Goal: Information Seeking & Learning: Learn about a topic

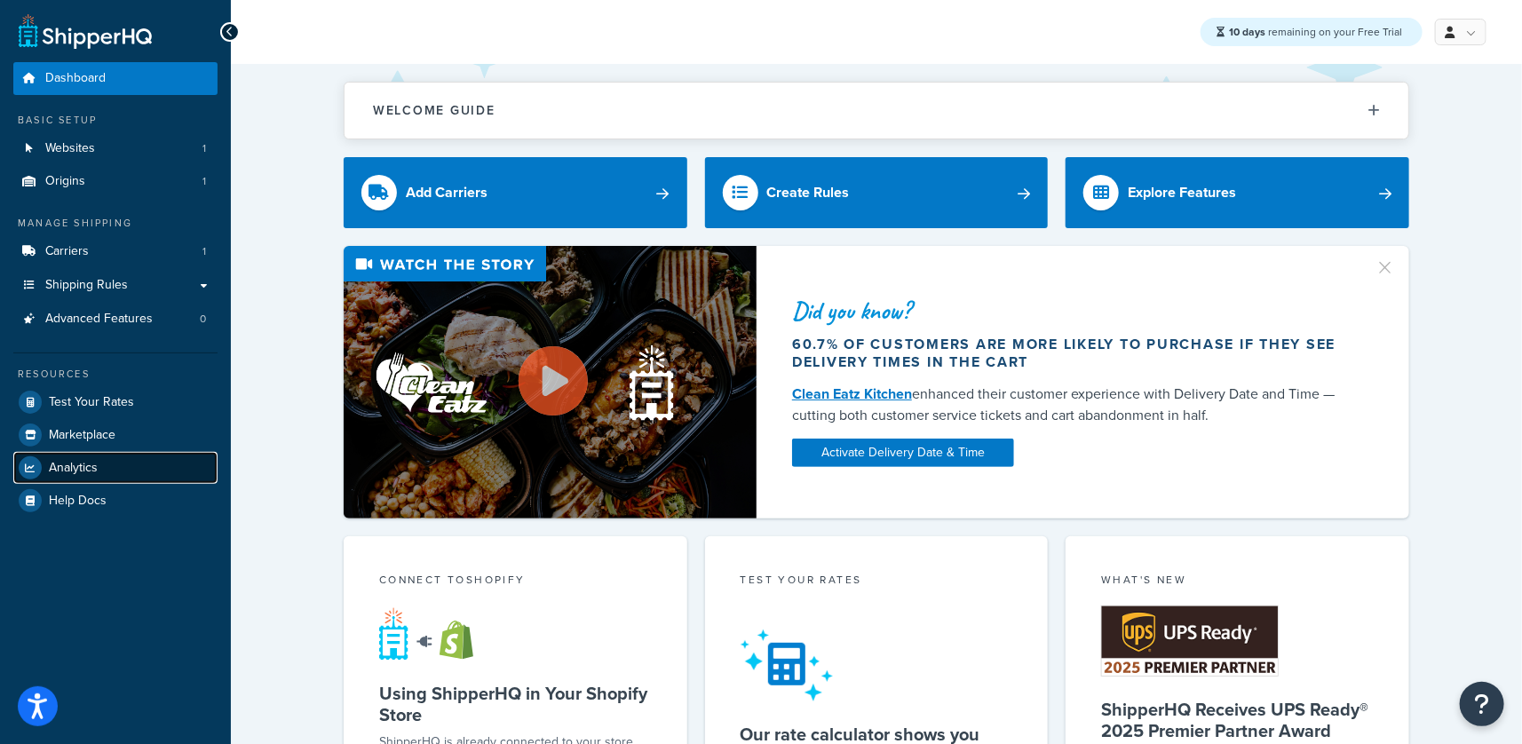
click at [91, 464] on span "Analytics" at bounding box center [73, 468] width 49 height 15
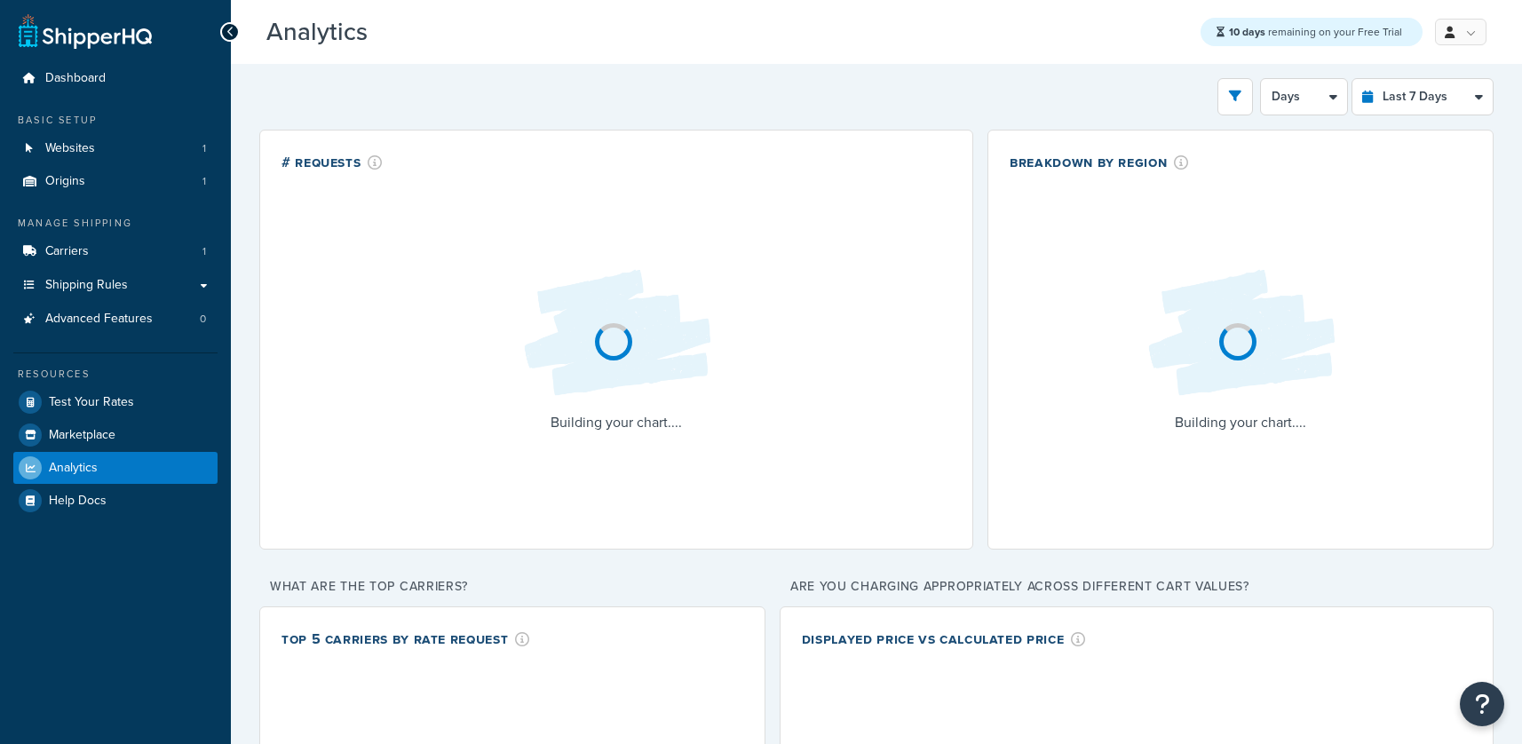
select select "last_7_days"
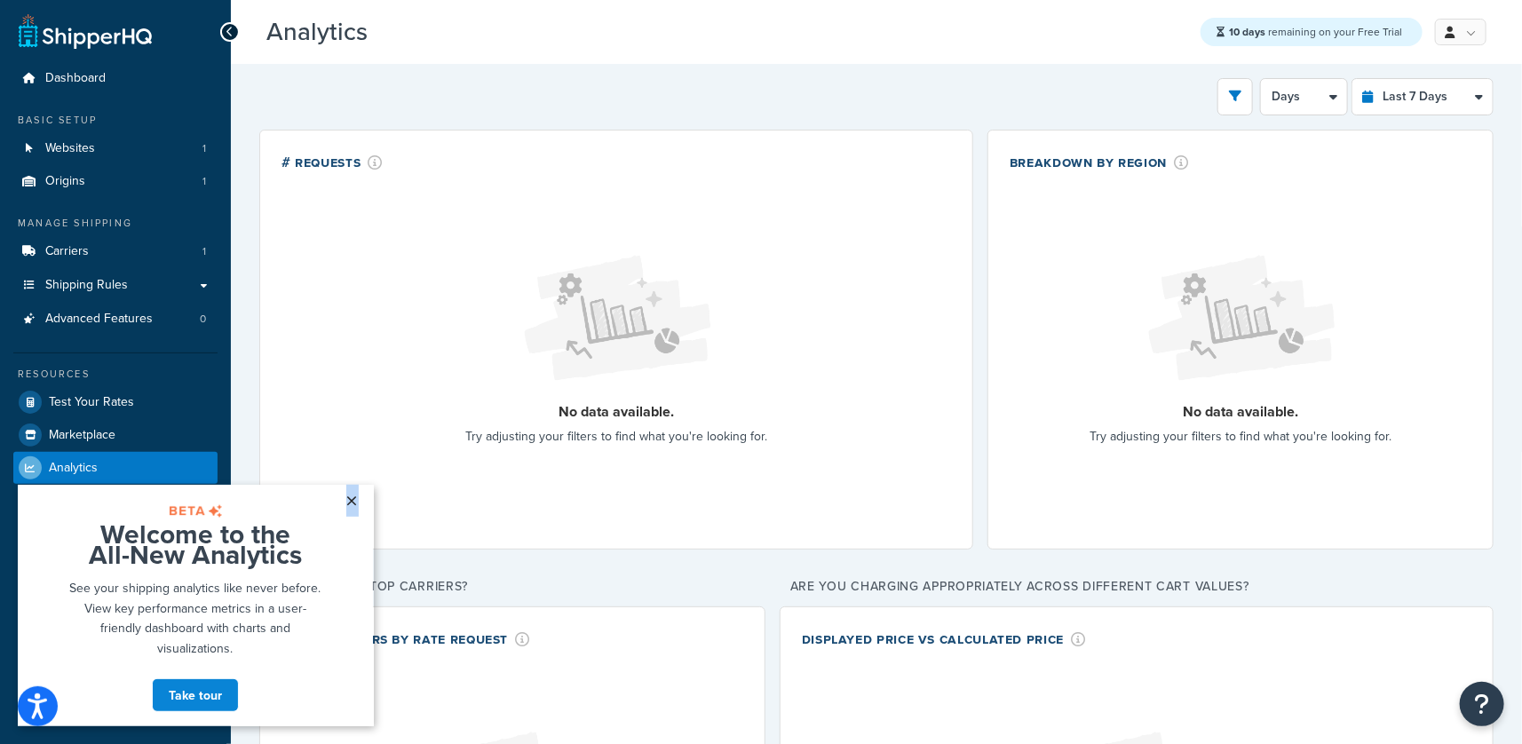
click at [352, 501] on link "×" at bounding box center [352, 500] width 31 height 32
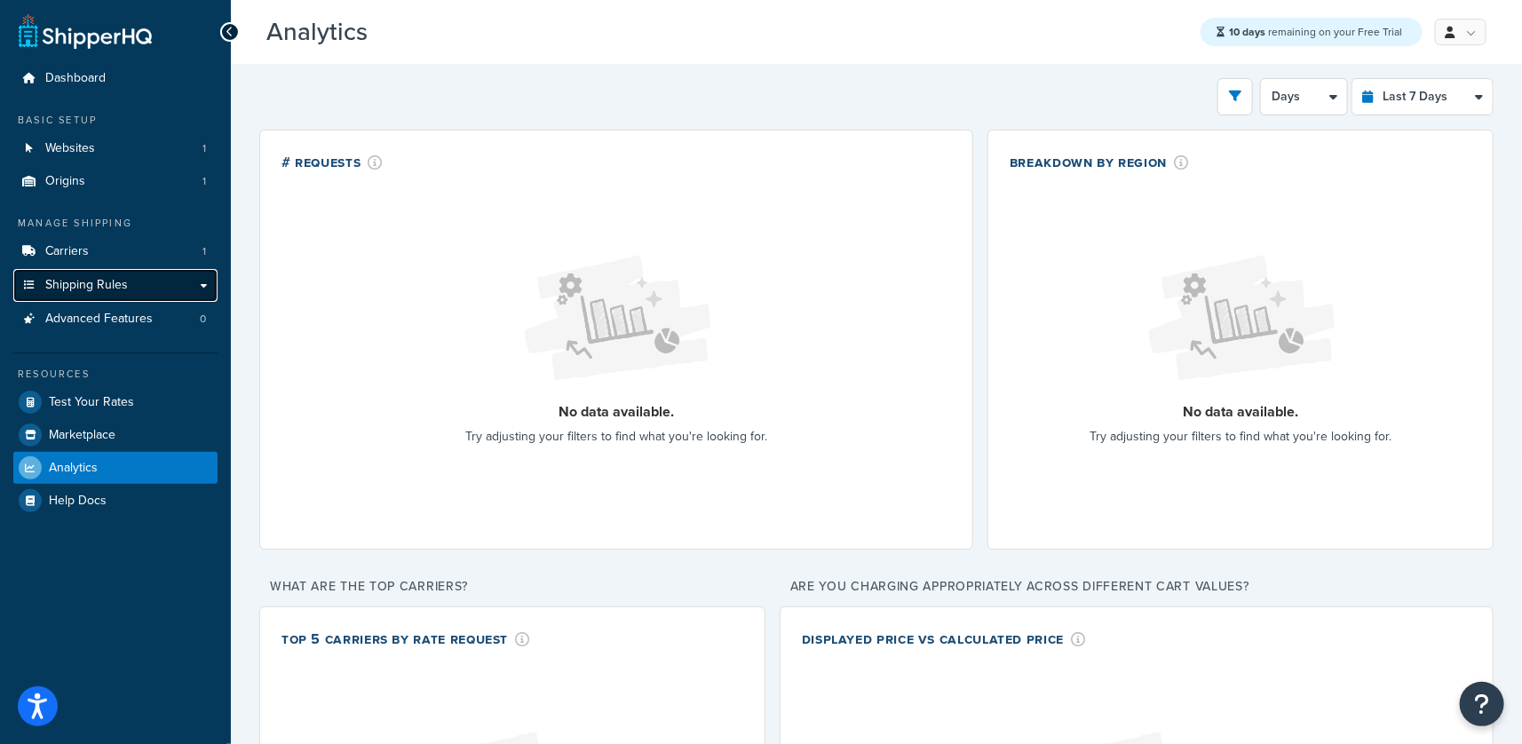
click at [123, 284] on span "Shipping Rules" at bounding box center [86, 285] width 83 height 15
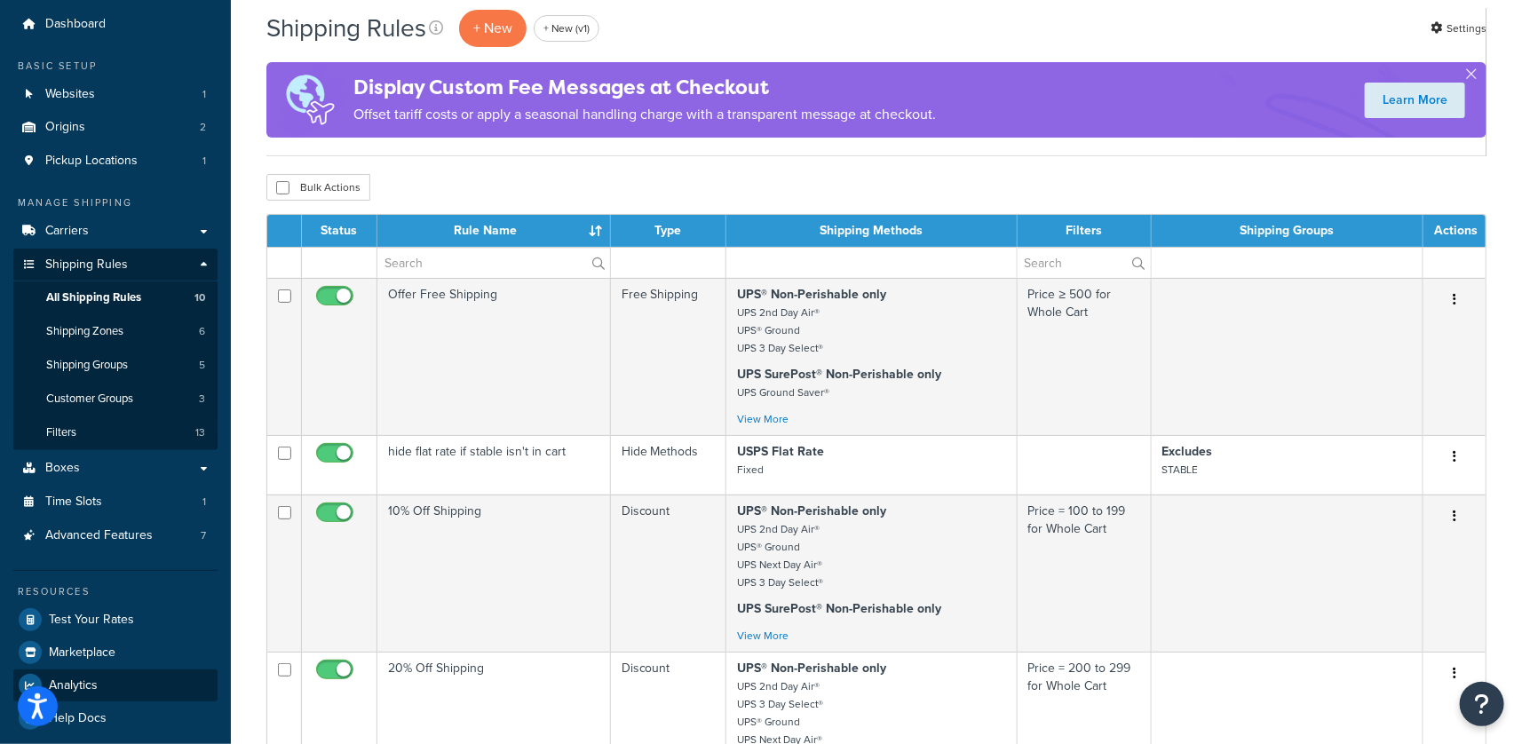
scroll to position [55, 0]
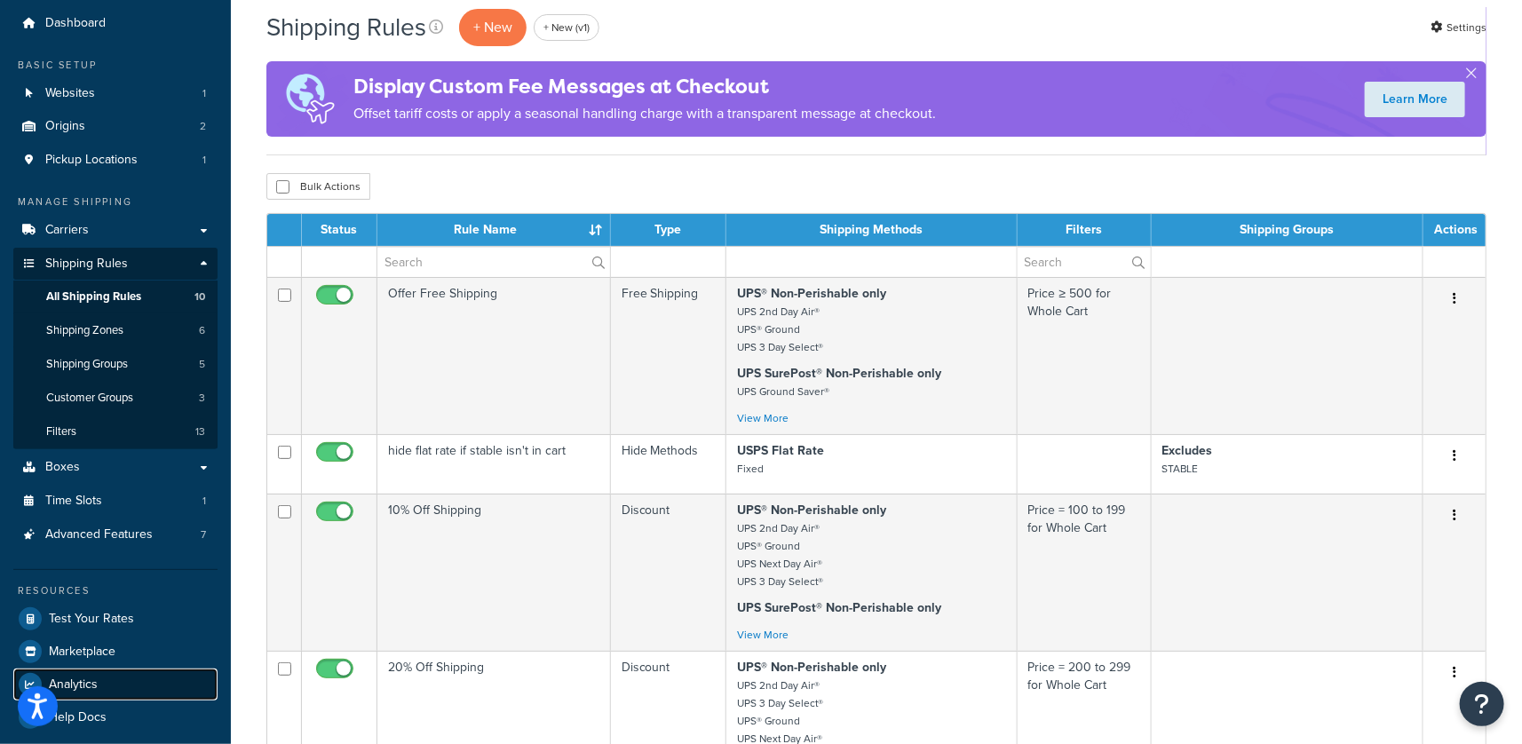
click at [110, 694] on link "Analytics" at bounding box center [115, 685] width 204 height 32
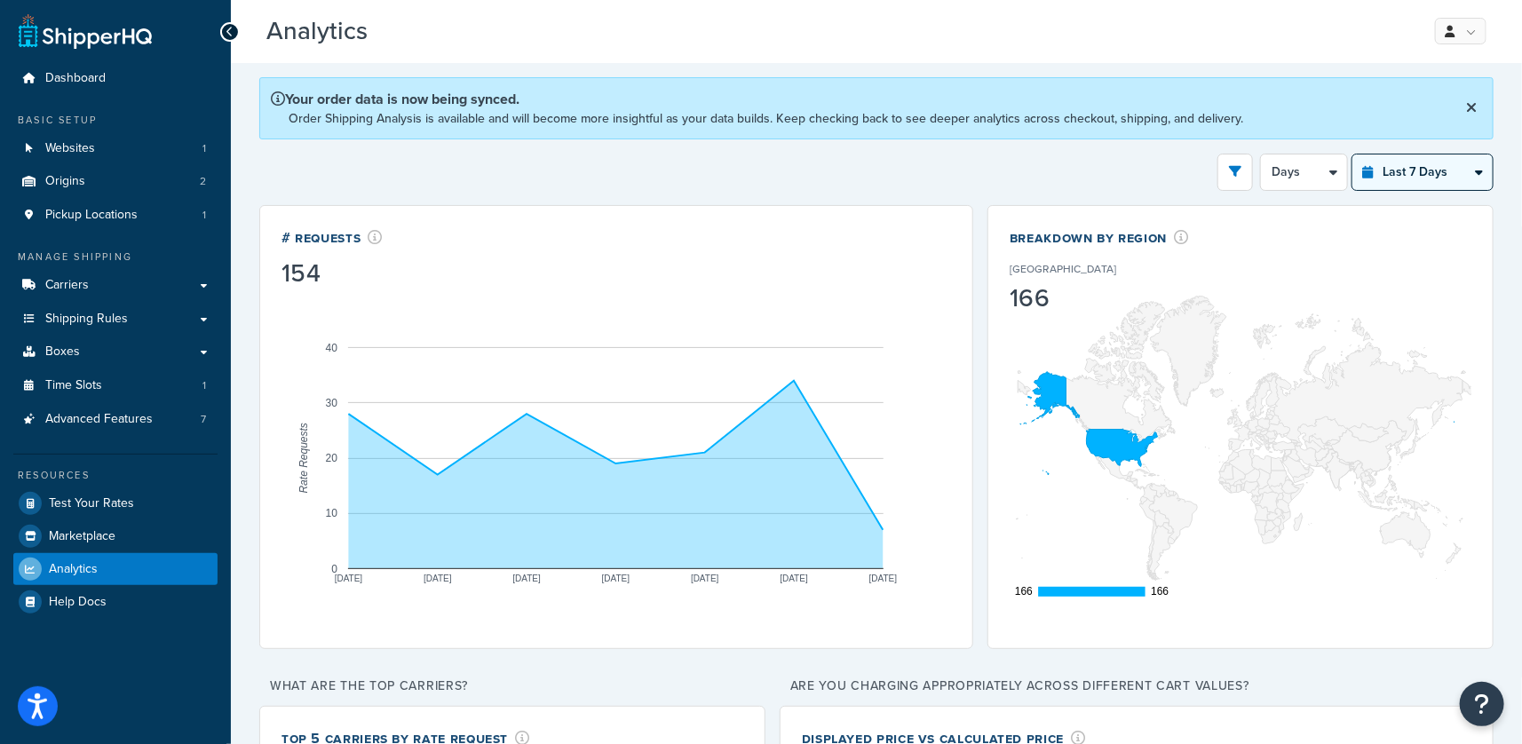
click at [1408, 171] on select "Last 24 Hours Last 7 Days Last 30 Days Last 3 Months Last 6 Months Last 12 Mont…" at bounding box center [1422, 173] width 140 height 36
select select "last_24_hours"
click at [1352, 155] on select "Last 24 Hours Last 7 Days Last 30 Days Last 3 Months Last 6 Months Last 12 Mont…" at bounding box center [1422, 173] width 140 height 36
select select "1h"
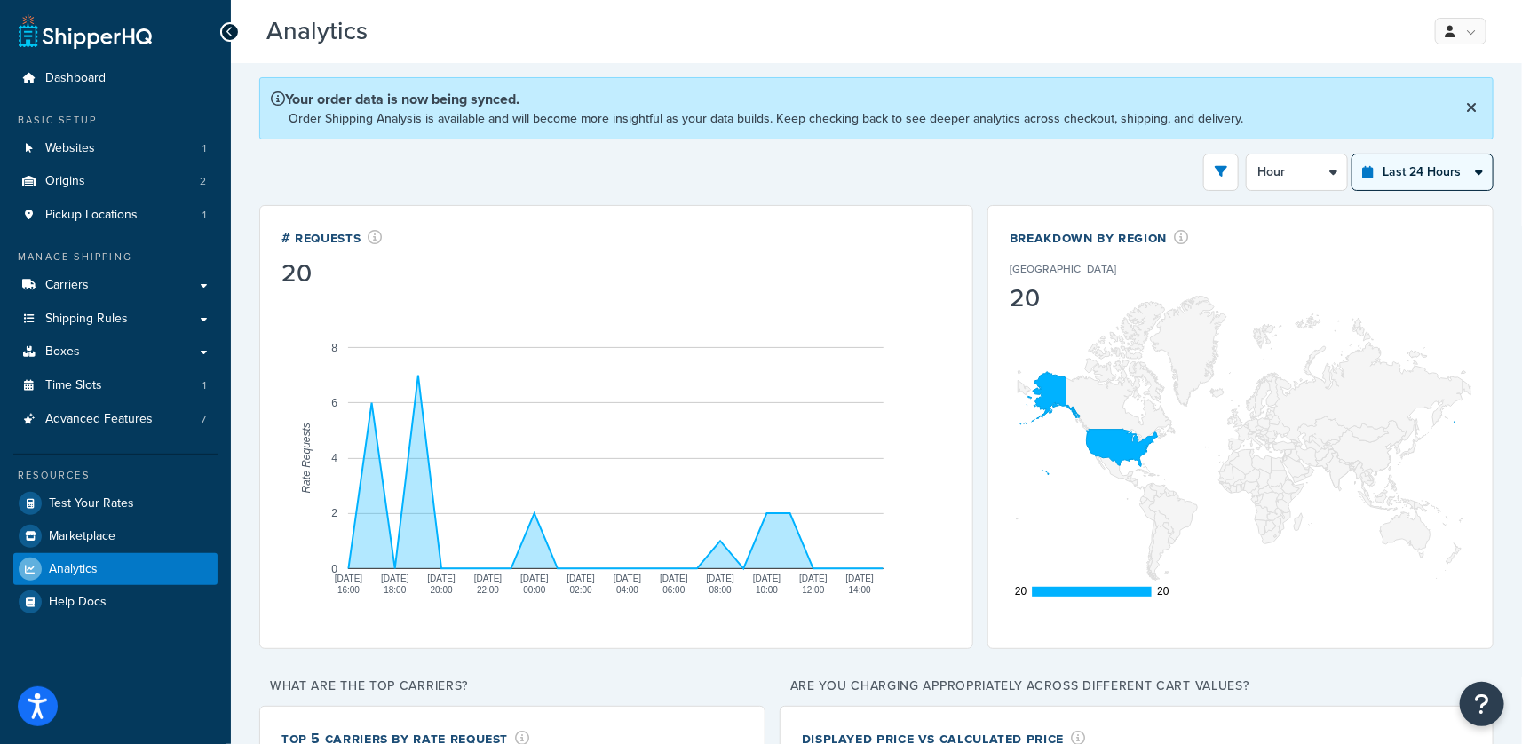
click at [1406, 163] on select "Last 24 Hours Last 7 Days Last 30 Days Last 3 Months Last 6 Months Last 12 Mont…" at bounding box center [1422, 173] width 140 height 36
select select "last_30_days"
click at [1352, 155] on select "Last 24 Hours Last 7 Days Last 30 Days Last 3 Months Last 6 Months Last 12 Mont…" at bounding box center [1422, 173] width 140 height 36
select select "5d"
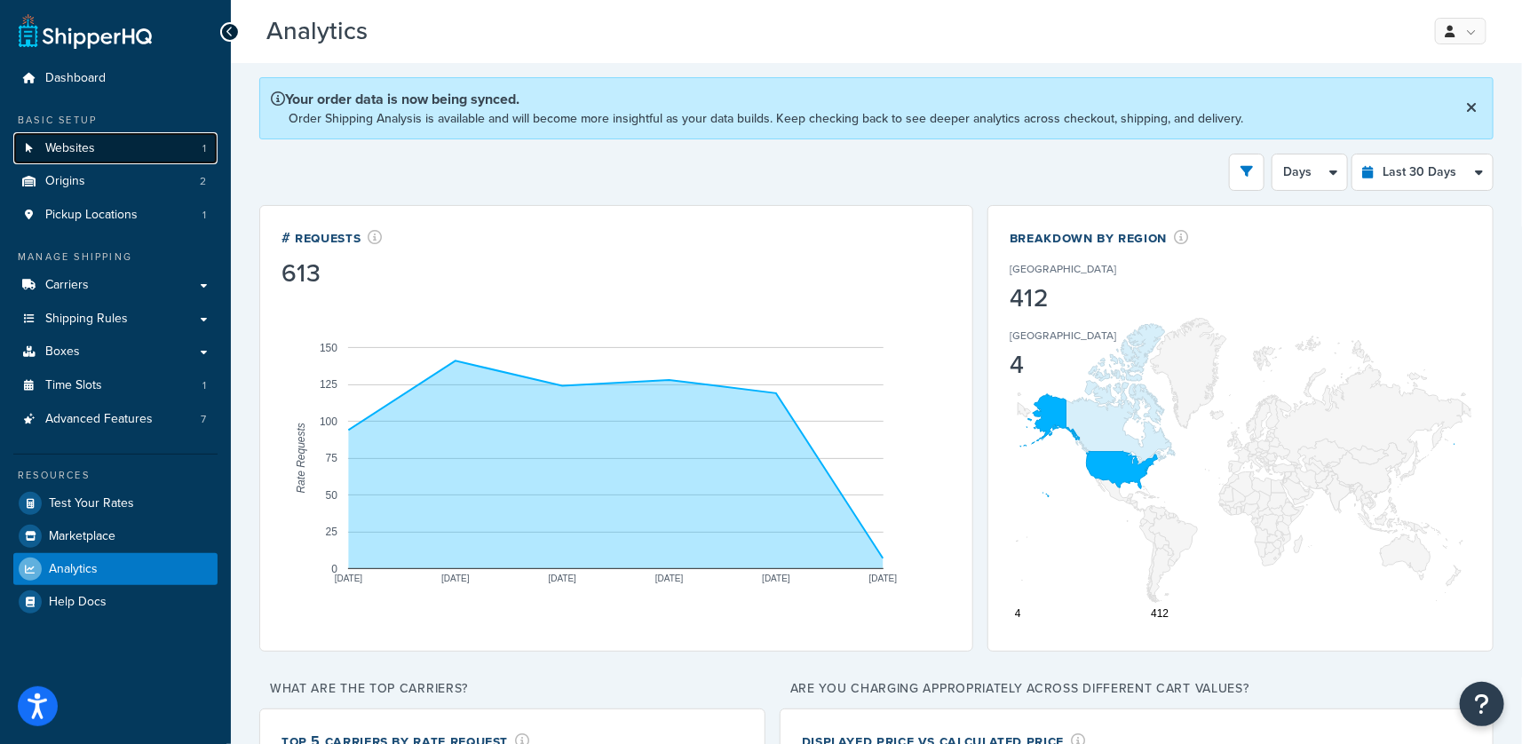
click at [96, 140] on link "Websites 1" at bounding box center [115, 148] width 204 height 33
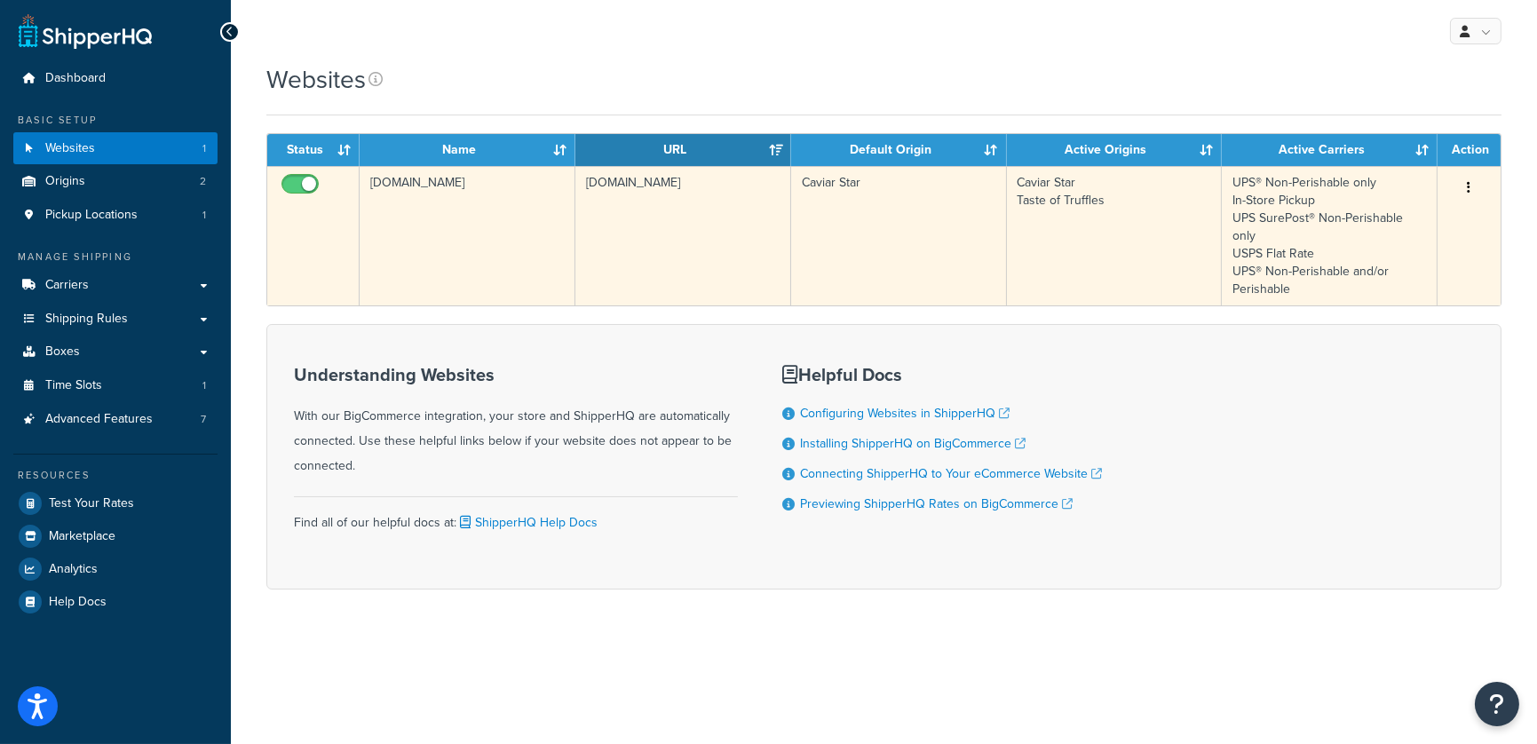
click at [515, 211] on td "[DOMAIN_NAME]" at bounding box center [468, 235] width 216 height 139
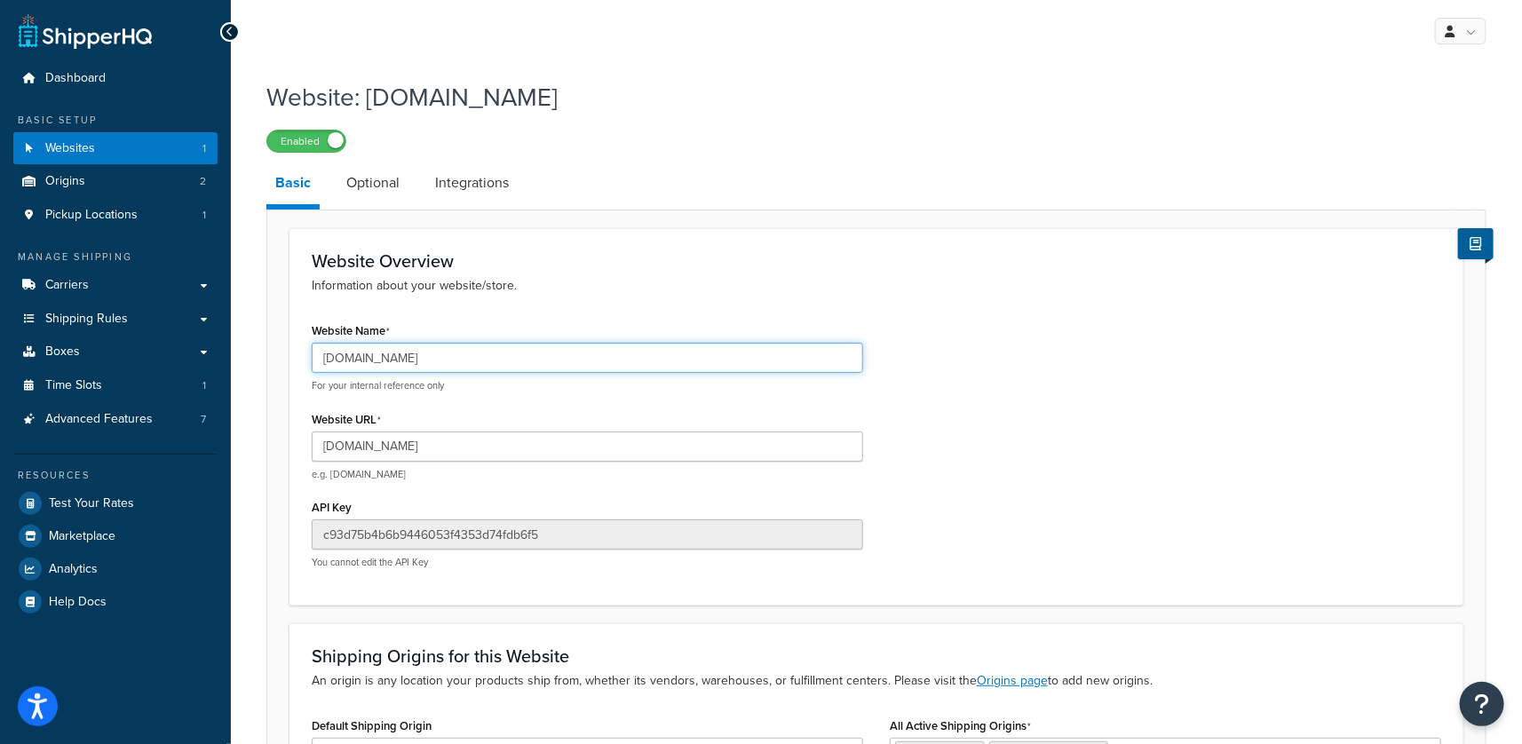
click at [431, 357] on input "[DOMAIN_NAME]" at bounding box center [587, 358] width 551 height 30
click at [430, 357] on input "caviarstar.com" at bounding box center [587, 358] width 551 height 30
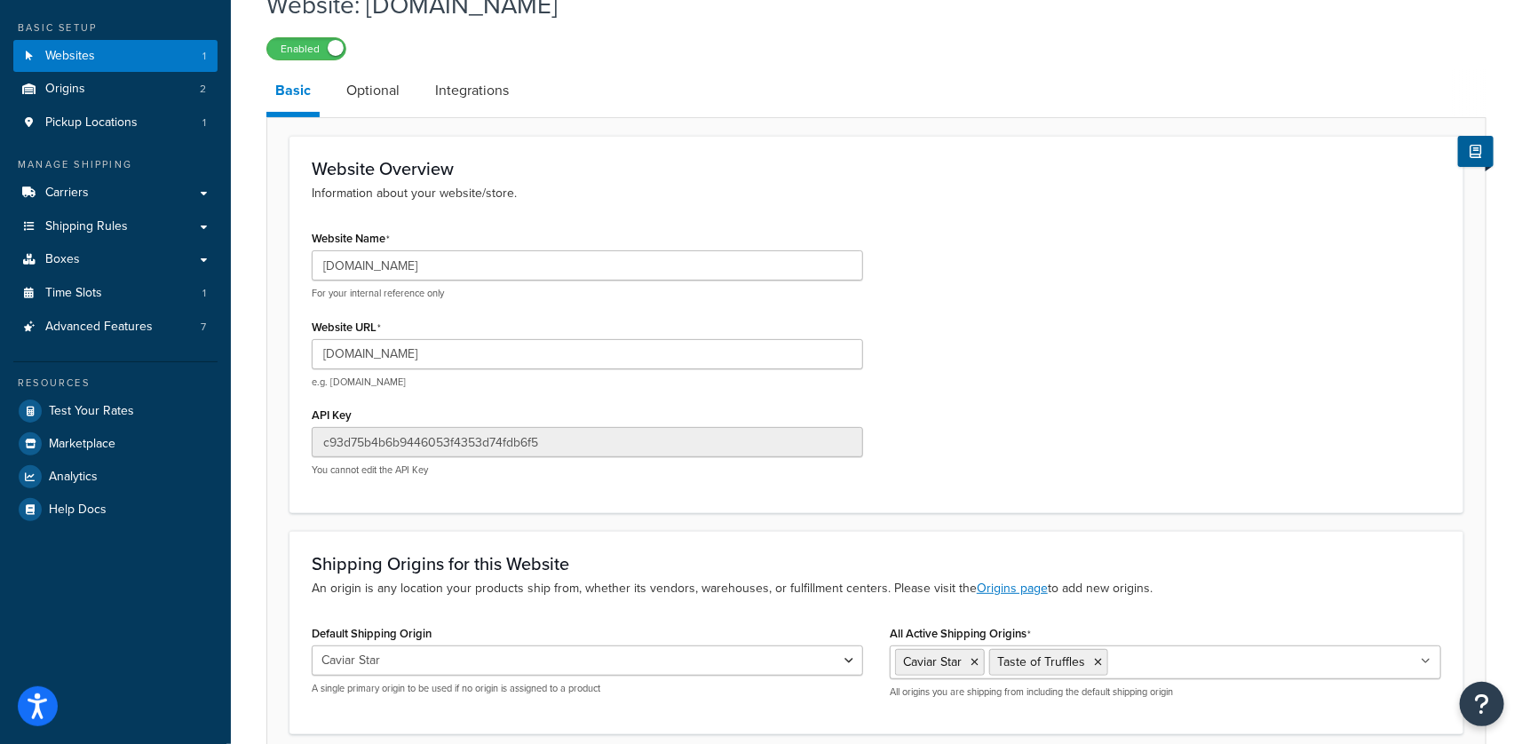
scroll to position [245, 0]
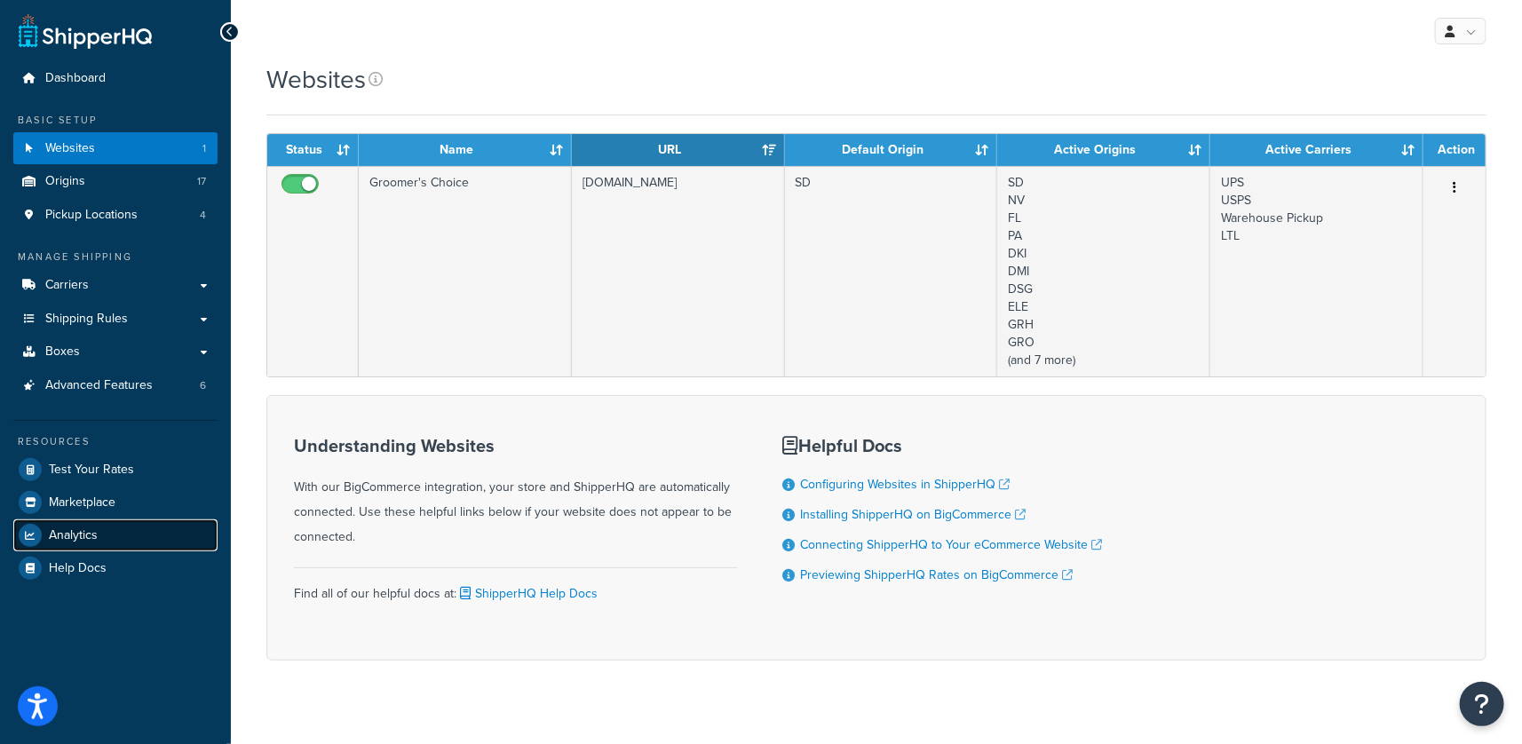
click at [61, 531] on span "Analytics" at bounding box center [73, 535] width 49 height 15
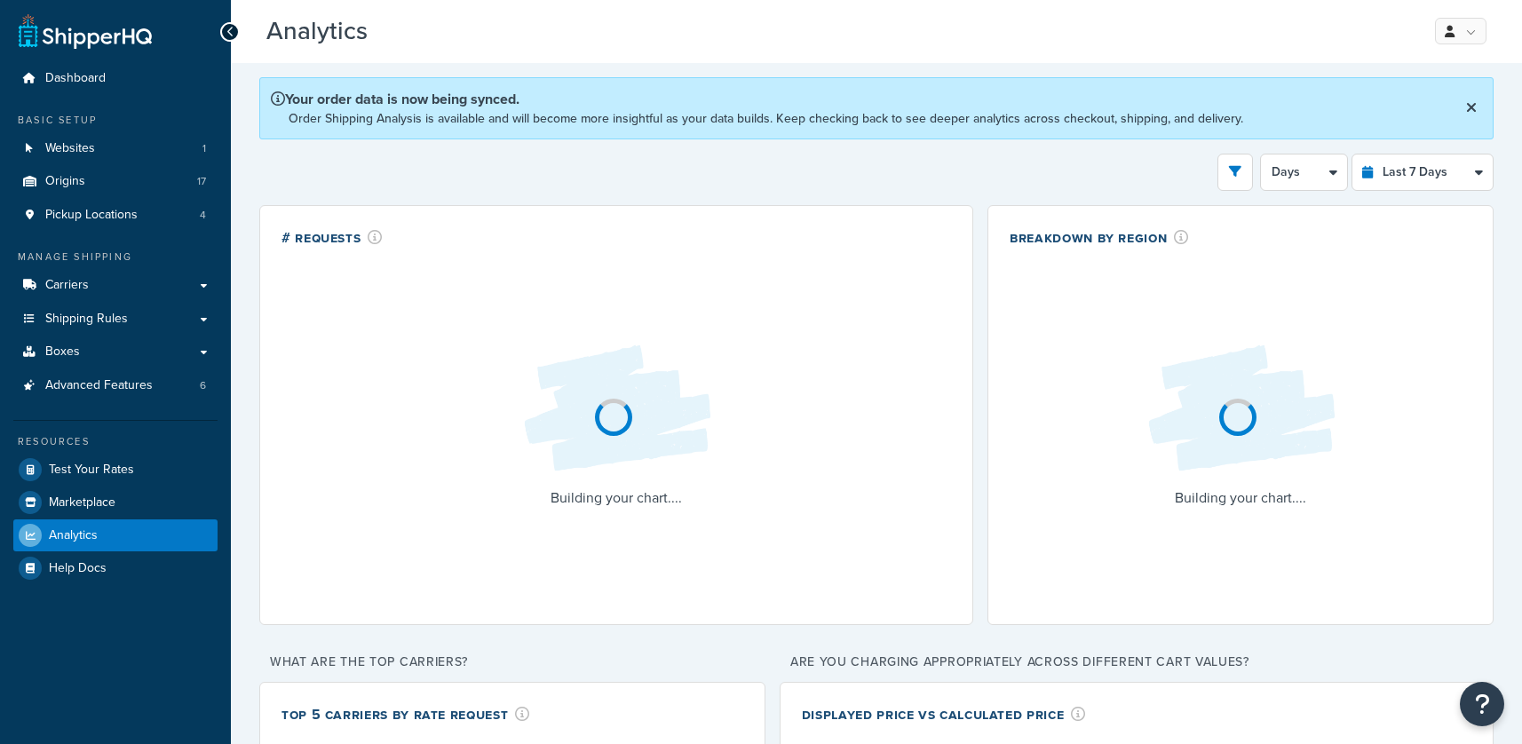
select select "last_7_days"
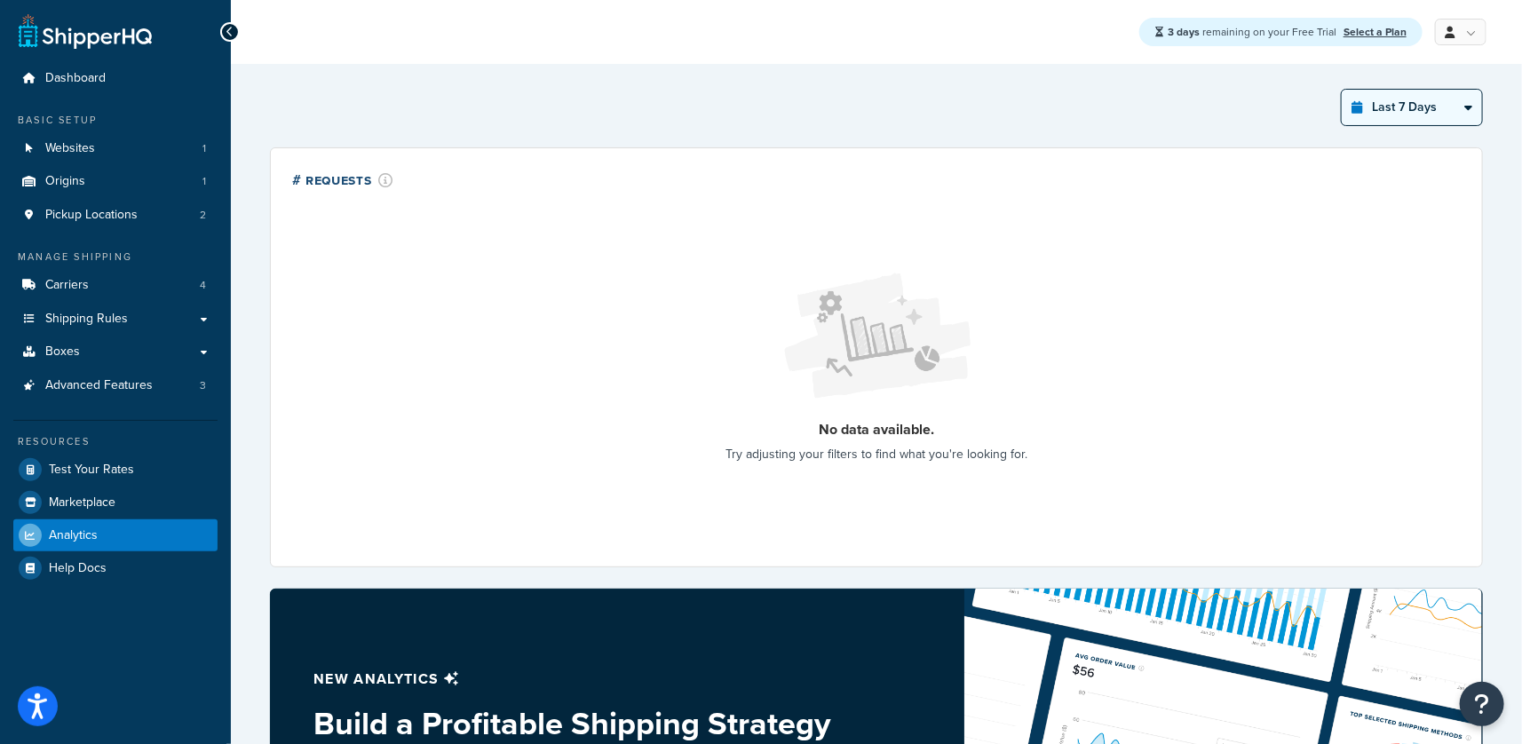
click at [1373, 108] on select "Last 24 Hours Last 7 Days Last 30 Days Last 3 Months Last 6 Months Last 12 Mont…" at bounding box center [1412, 108] width 140 height 36
select select "last_6_months"
click at [1342, 90] on select "Last 24 Hours Last 7 Days Last 30 Days Last 3 Months Last 6 Months Last 12 Mont…" at bounding box center [1412, 108] width 140 height 36
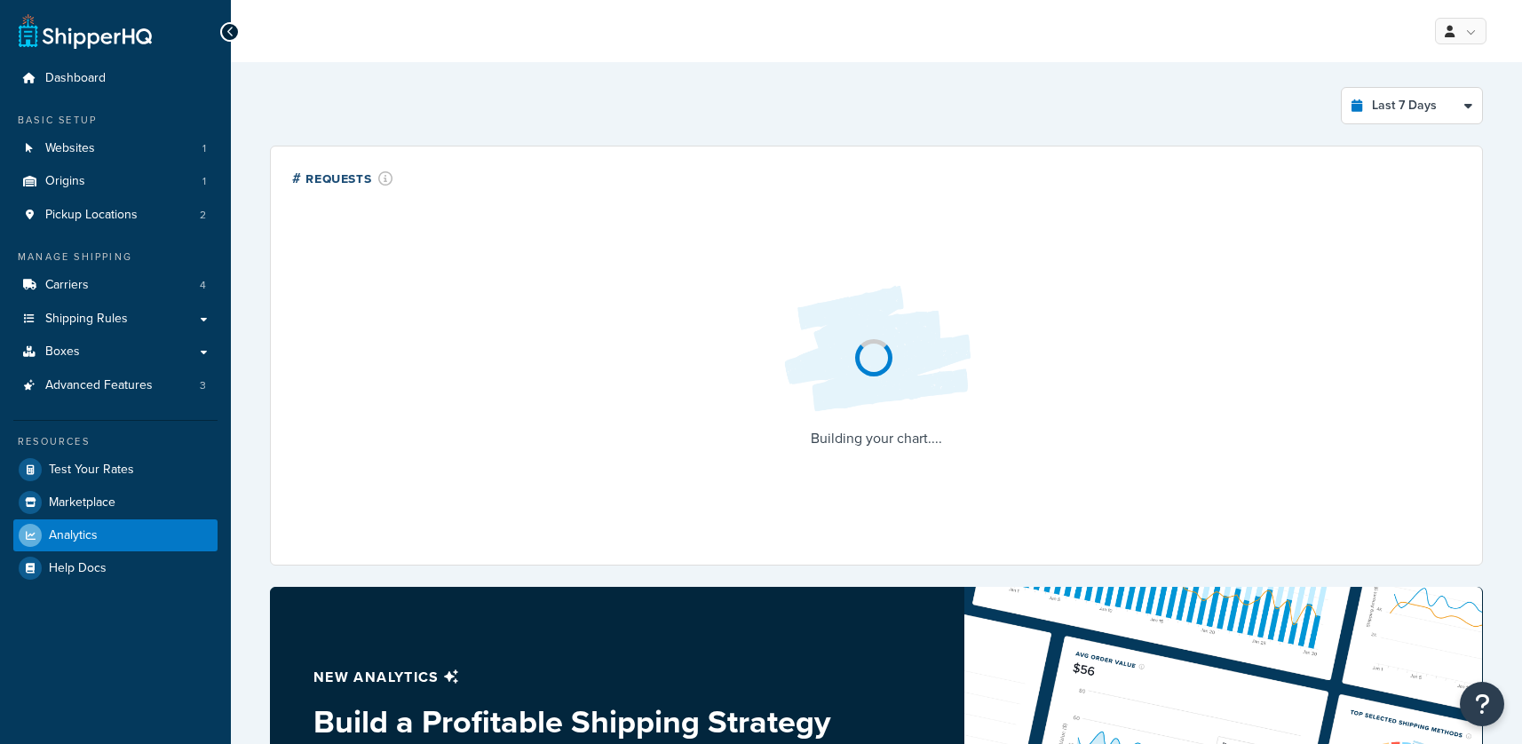
select select "last_7_days"
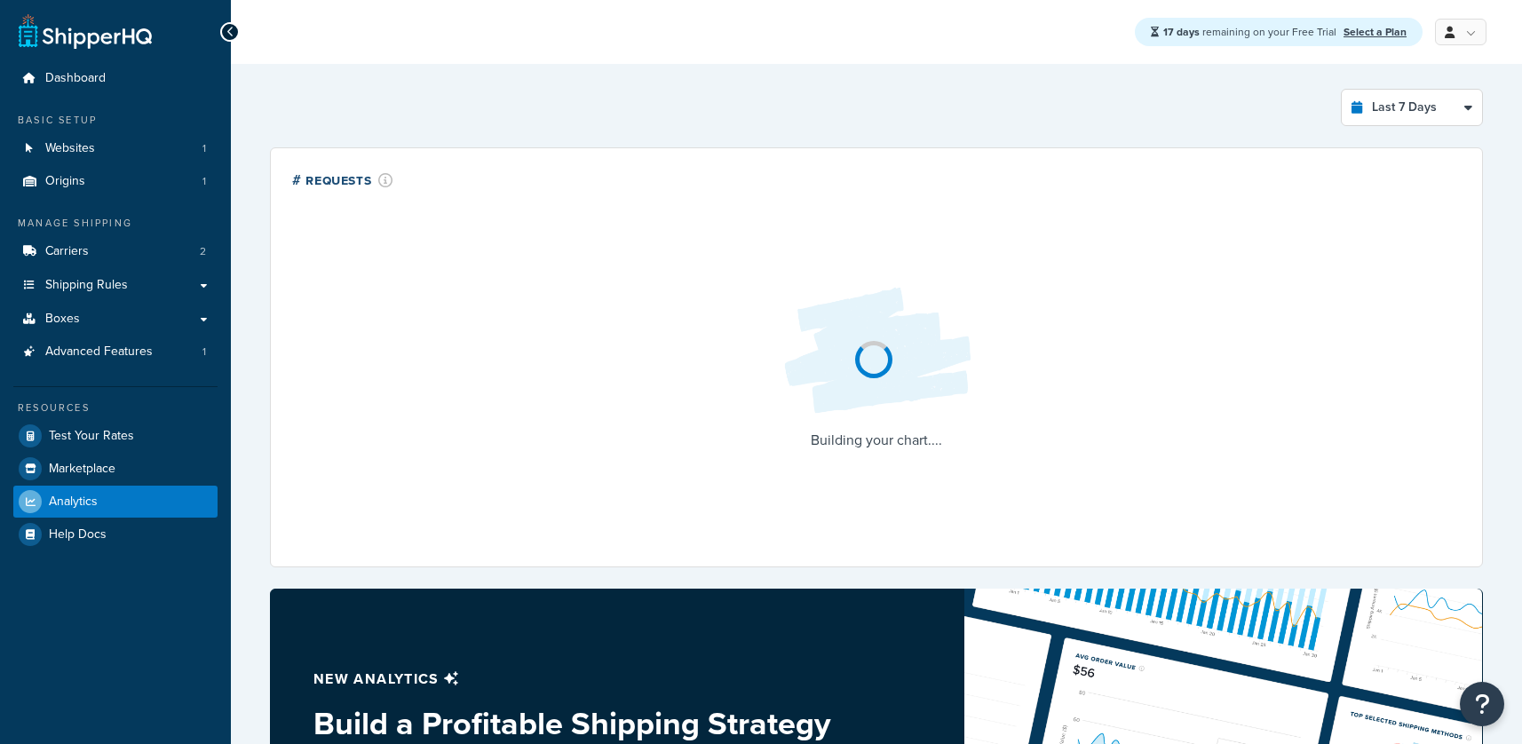
select select "last_7_days"
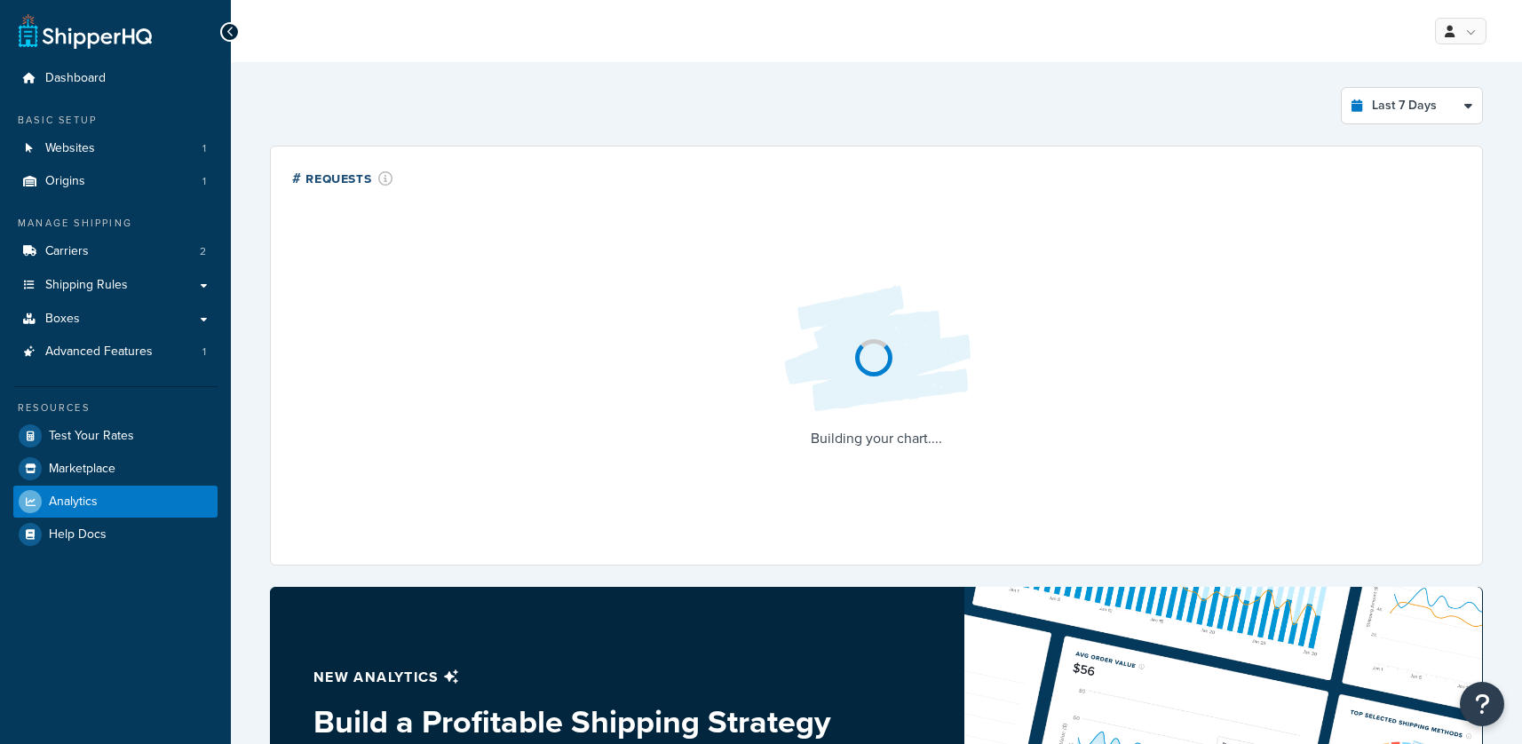
select select "last_7_days"
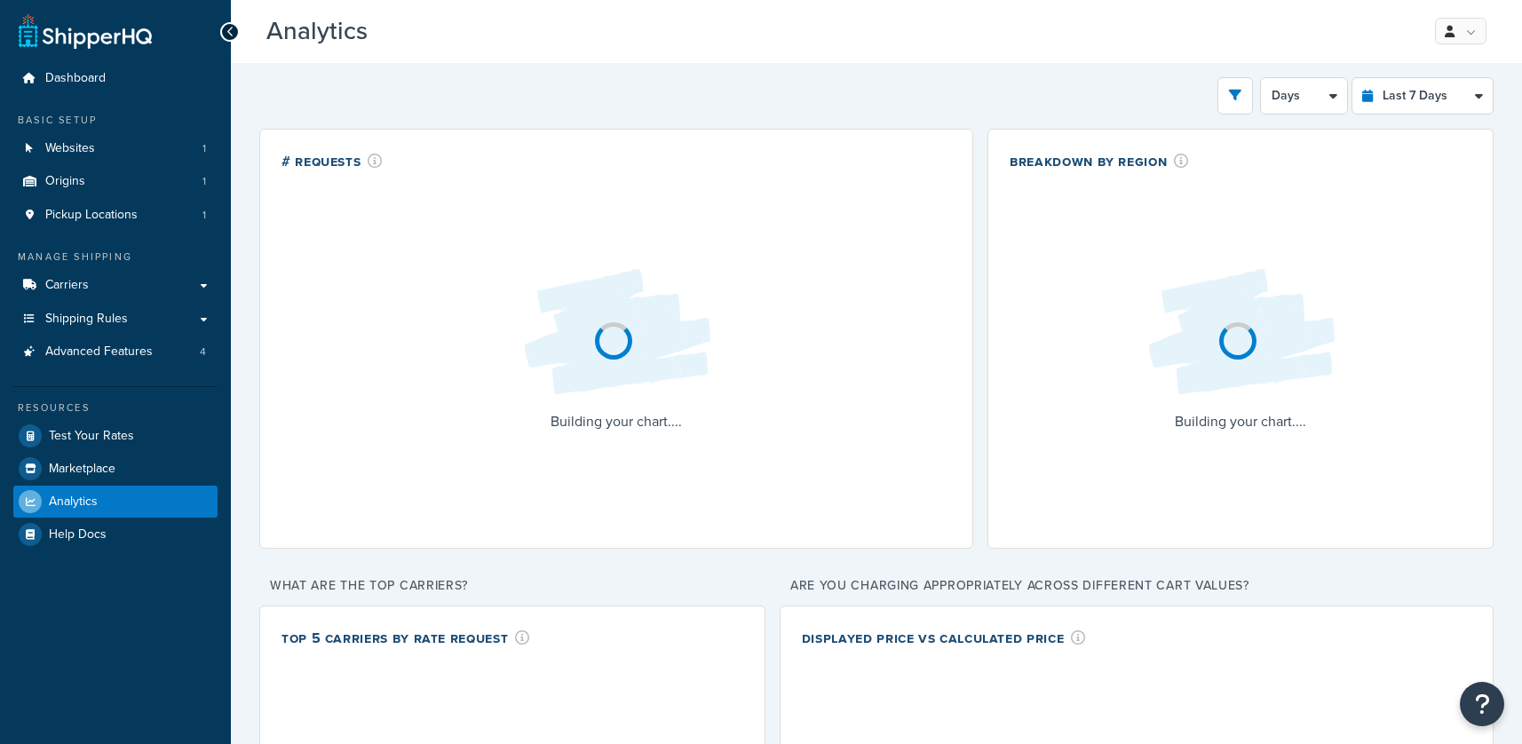
select select "last_7_days"
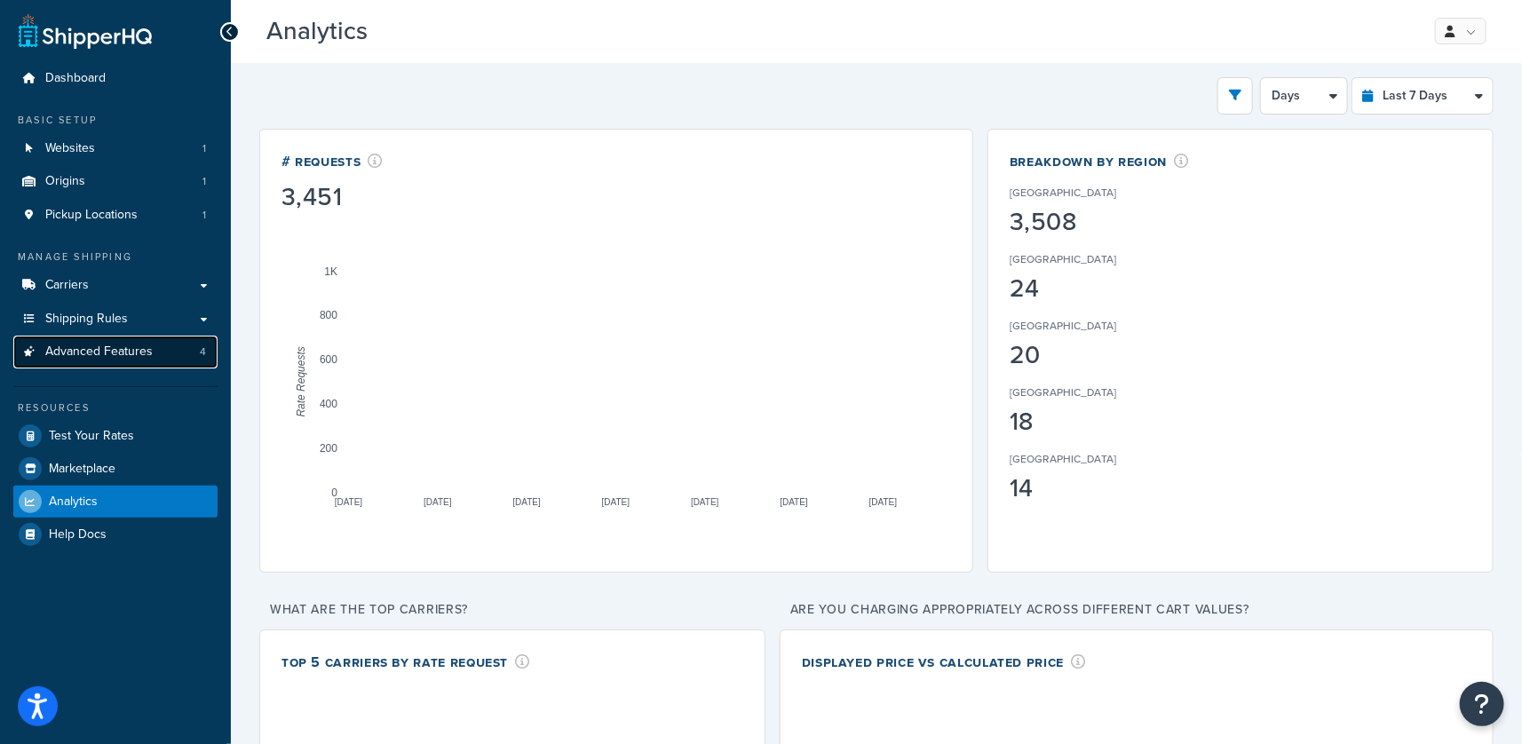
click at [147, 363] on link "Advanced Features 4" at bounding box center [115, 352] width 204 height 33
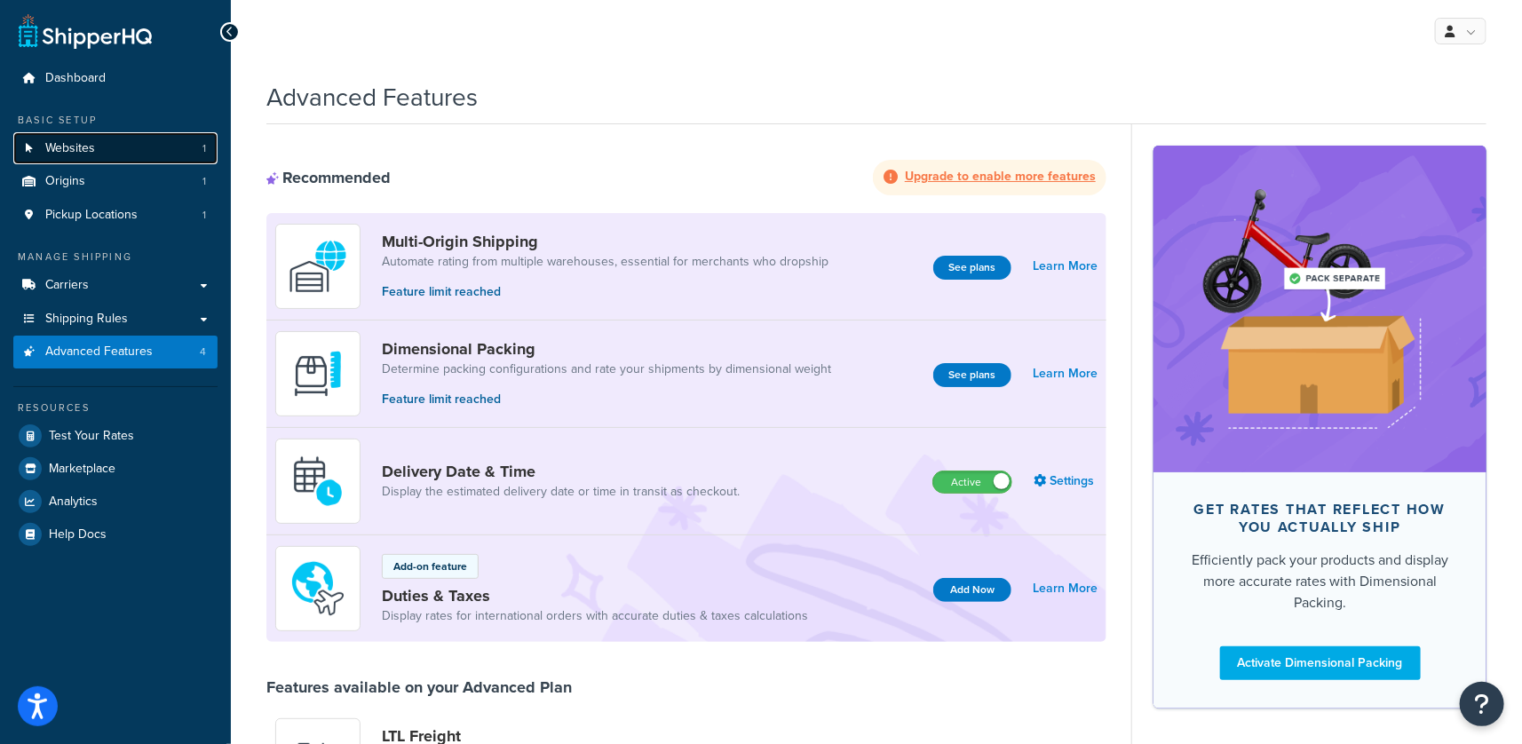
click at [106, 141] on link "Websites 1" at bounding box center [115, 148] width 204 height 33
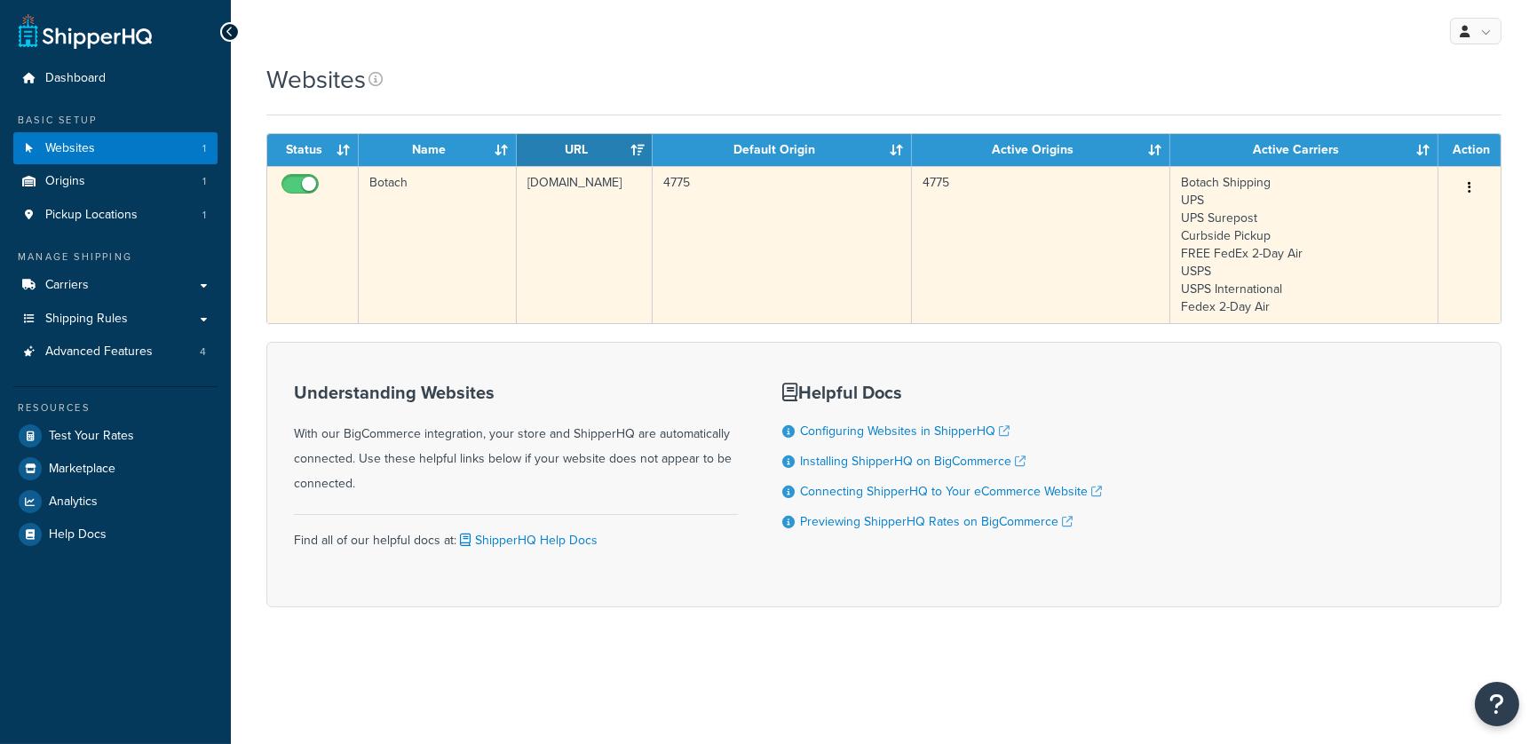
click at [583, 227] on td "[DOMAIN_NAME]" at bounding box center [585, 244] width 137 height 157
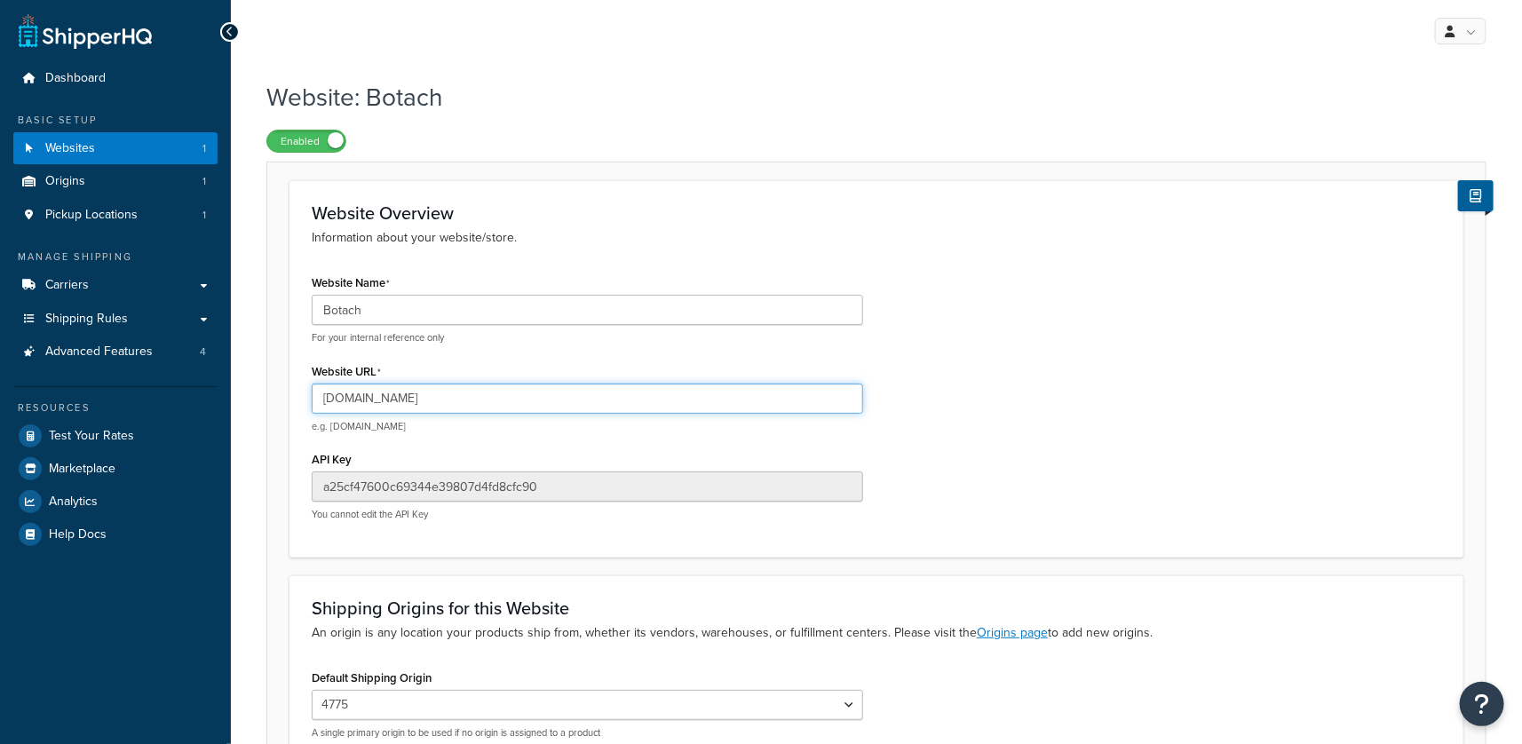
click at [441, 393] on input "[DOMAIN_NAME]" at bounding box center [587, 399] width 551 height 30
click at [440, 393] on input "www.botach.com" at bounding box center [587, 399] width 551 height 30
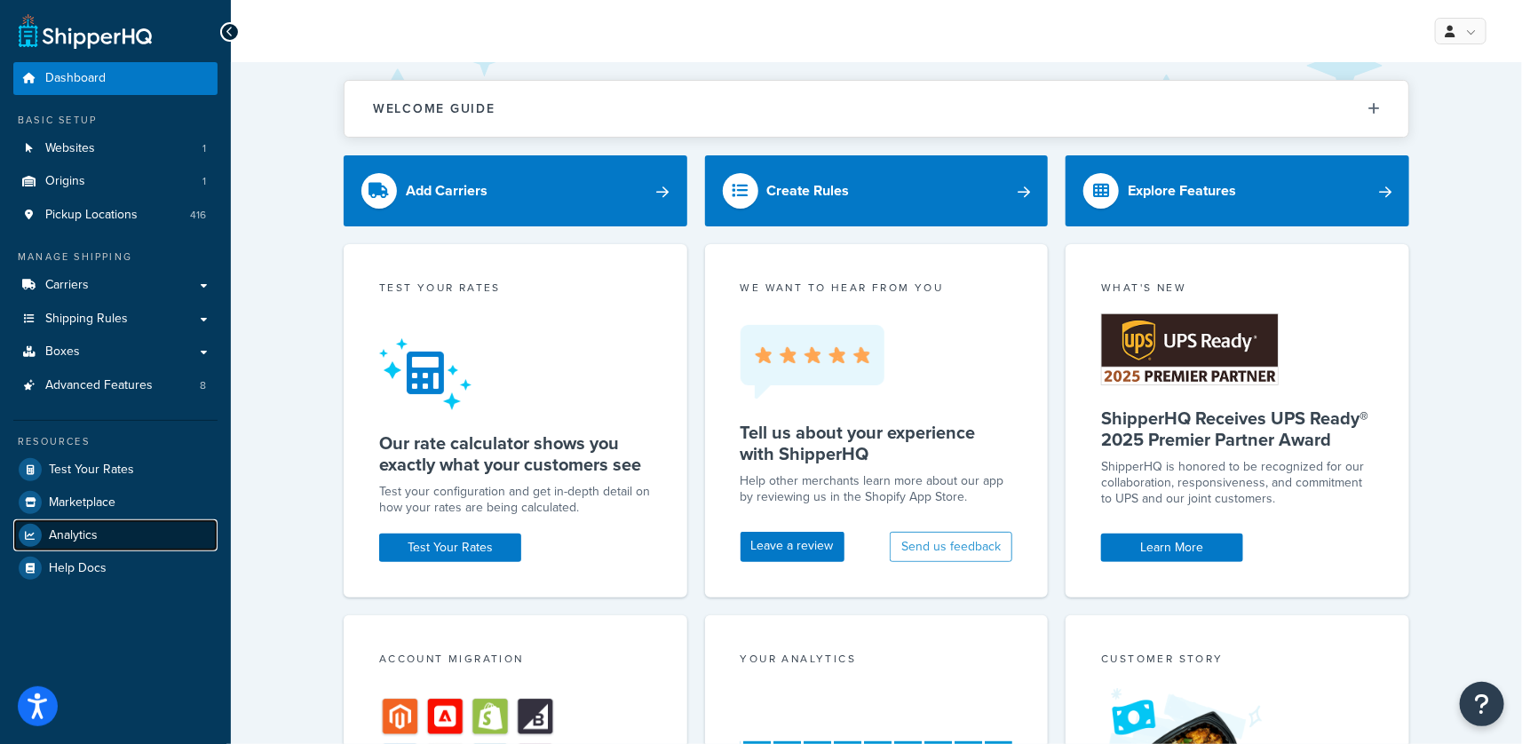
click at [108, 532] on link "Analytics" at bounding box center [115, 535] width 204 height 32
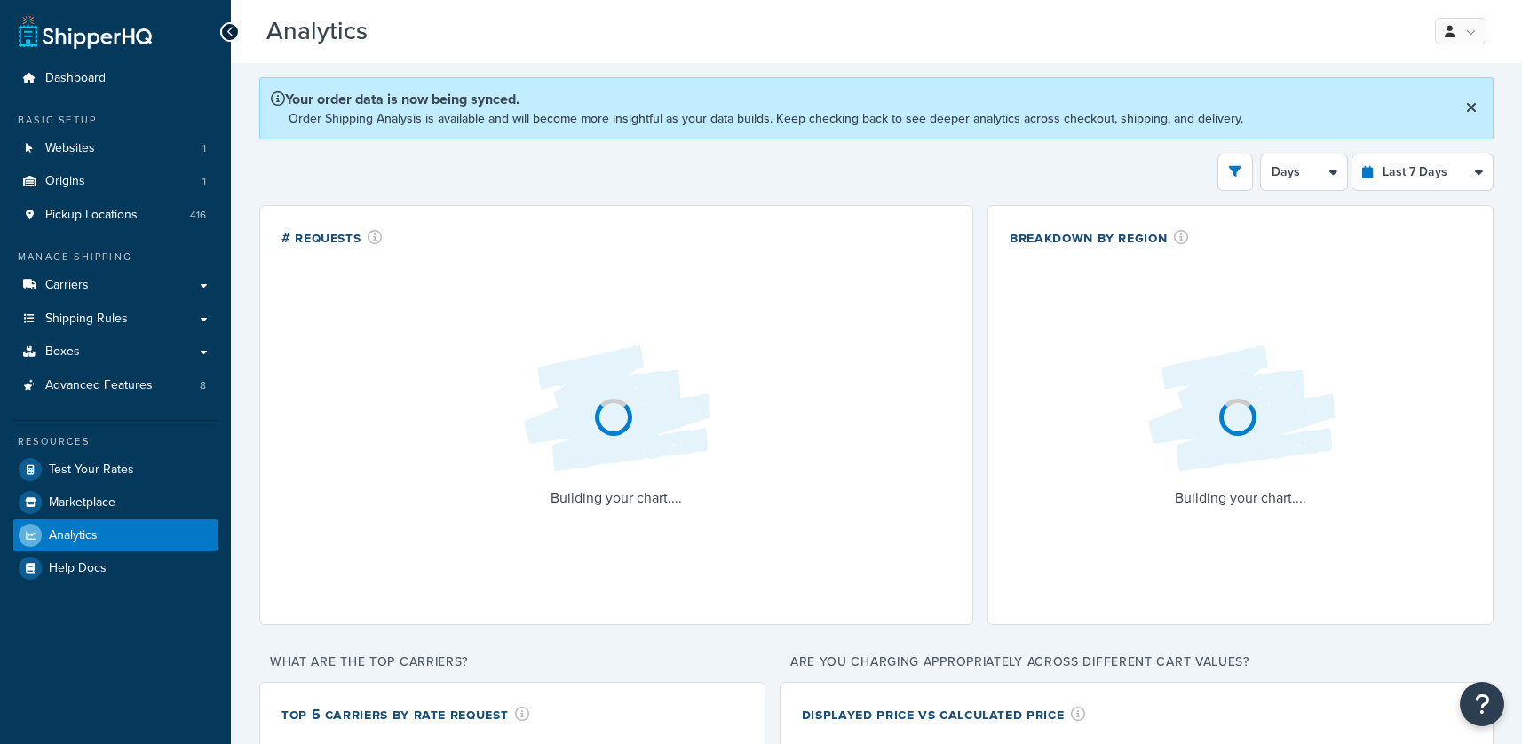
select select "last_7_days"
